Goal: Task Accomplishment & Management: Manage account settings

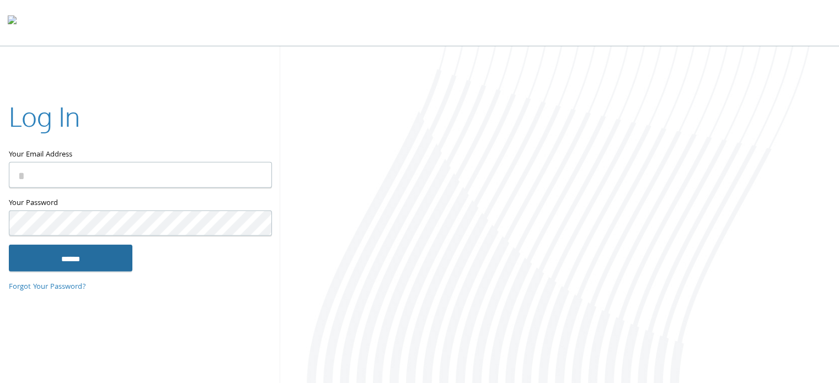
type input "**********"
click at [70, 253] on input "******" at bounding box center [71, 258] width 124 height 26
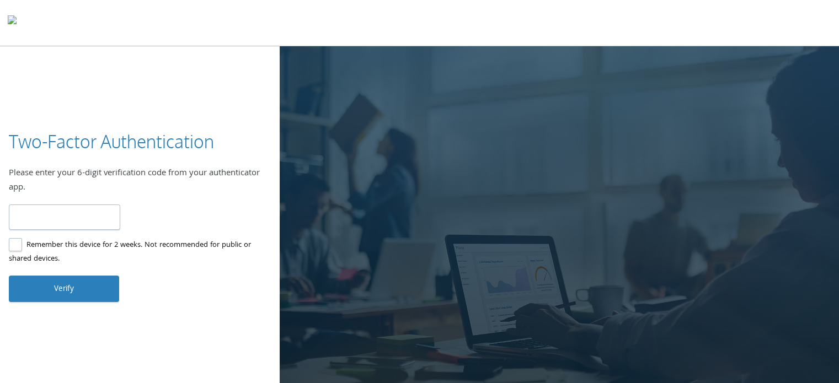
type input "******"
